Goal: Transaction & Acquisition: Book appointment/travel/reservation

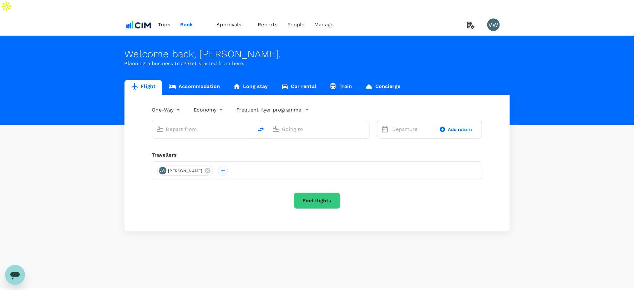
type input "[GEOGRAPHIC_DATA], [GEOGRAPHIC_DATA] (any)"
type input "[PERSON_NAME], [GEOGRAPHIC_DATA] (any)"
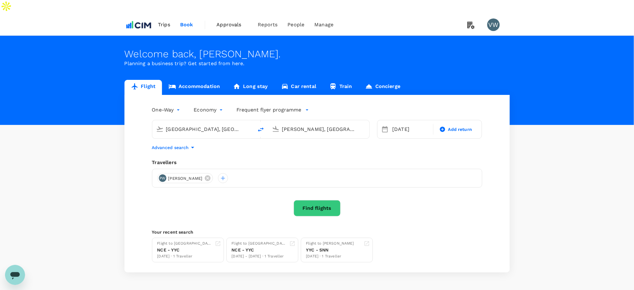
click at [167, 21] on span "Trips" at bounding box center [164, 25] width 12 height 8
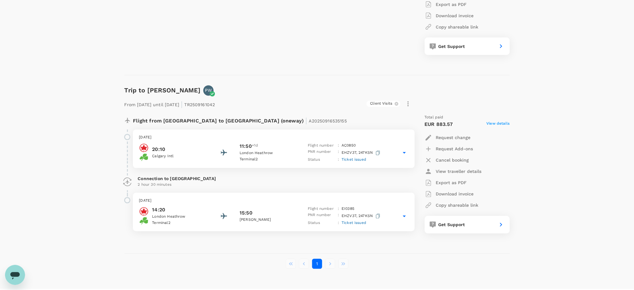
scroll to position [379, 0]
